Goal: Task Accomplishment & Management: Use online tool/utility

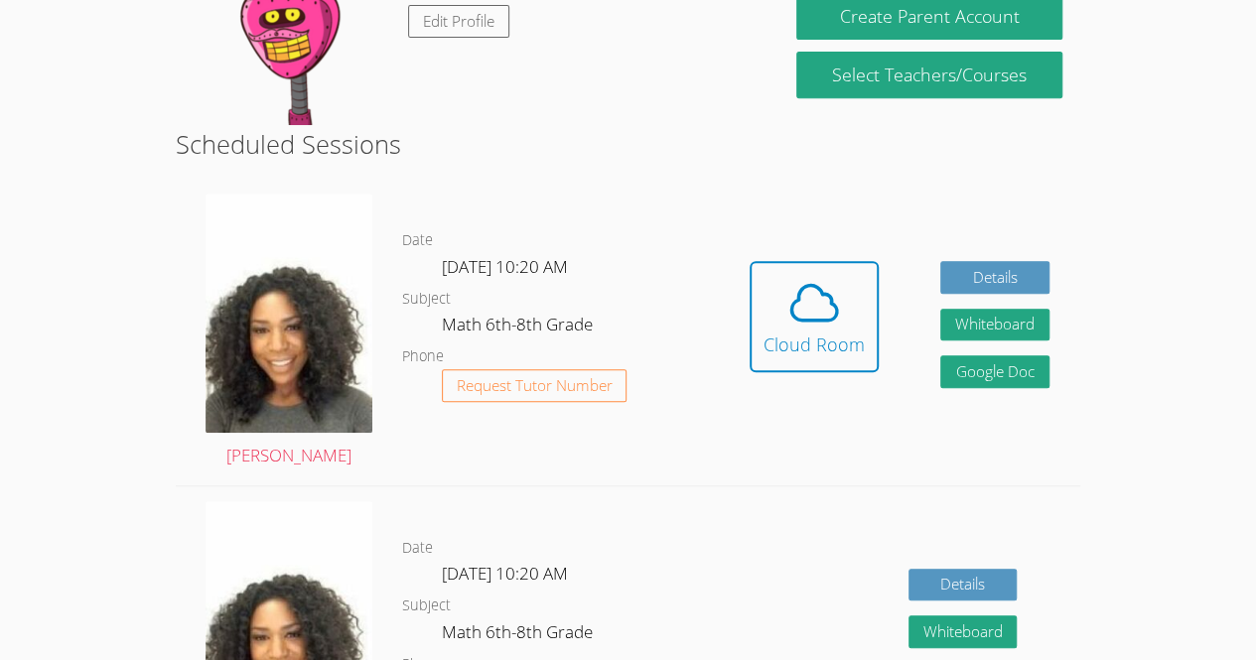
scroll to position [399, 0]
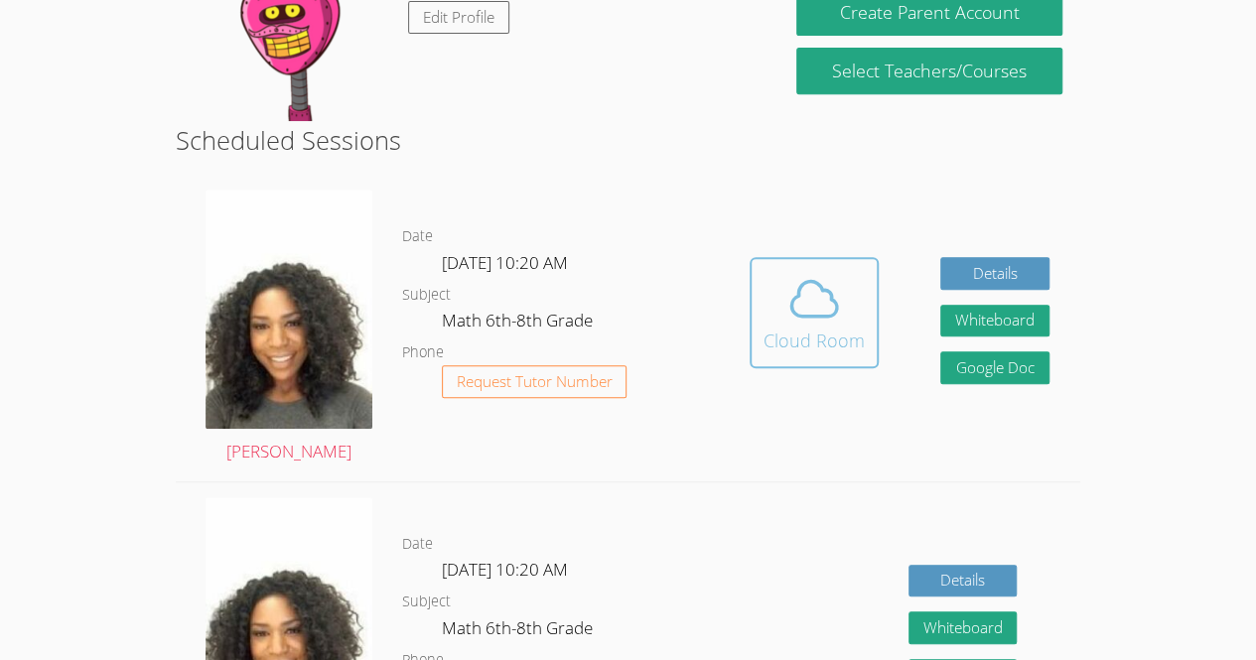
click at [811, 328] on div "Cloud Room" at bounding box center [813, 341] width 101 height 28
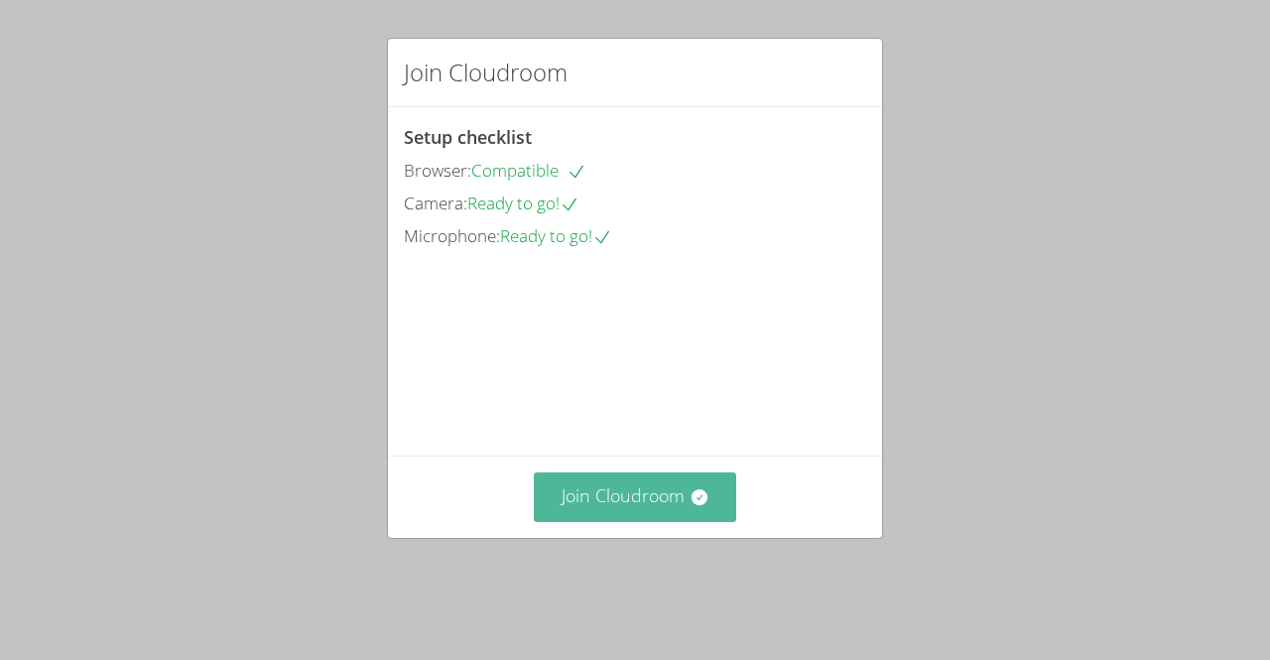
click at [648, 514] on button "Join Cloudroom" at bounding box center [635, 496] width 203 height 49
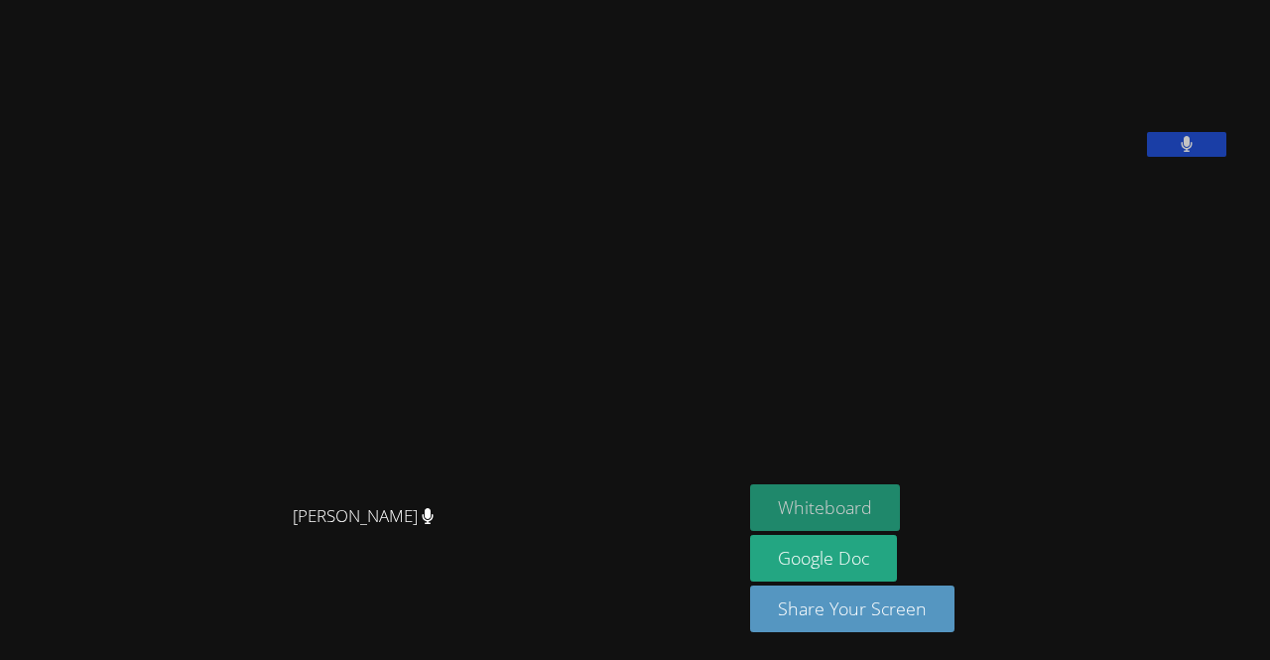
click at [824, 501] on button "Whiteboard" at bounding box center [825, 507] width 150 height 47
